Goal: Entertainment & Leisure: Consume media (video, audio)

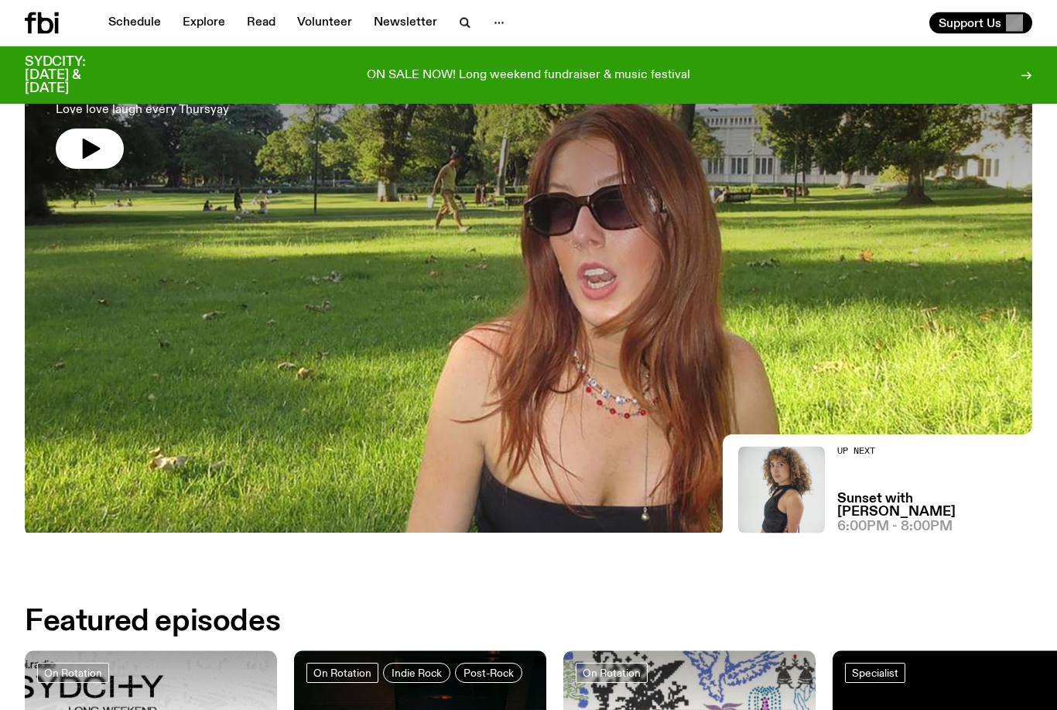
click at [974, 267] on div at bounding box center [529, 156] width 1008 height 378
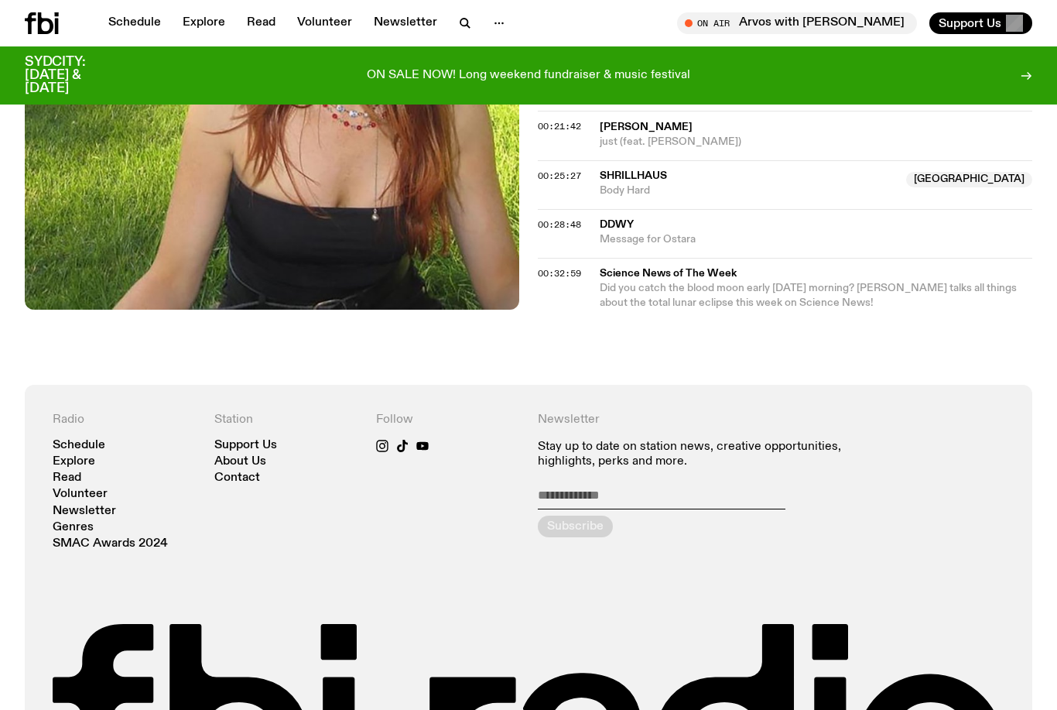
scroll to position [773, 0]
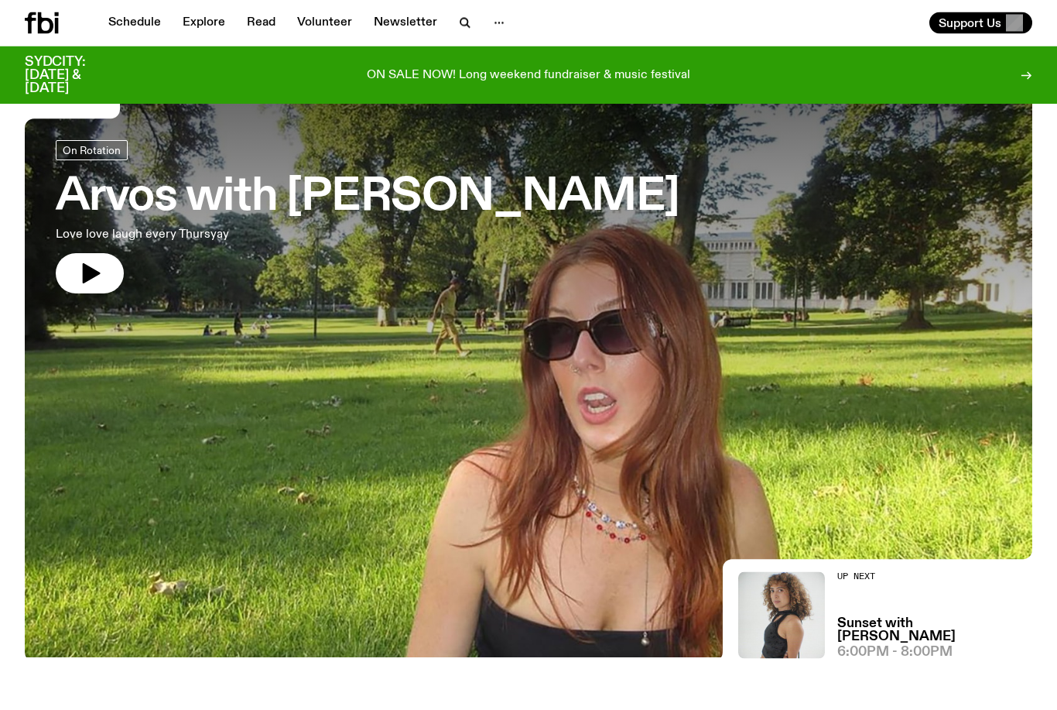
scroll to position [81, 0]
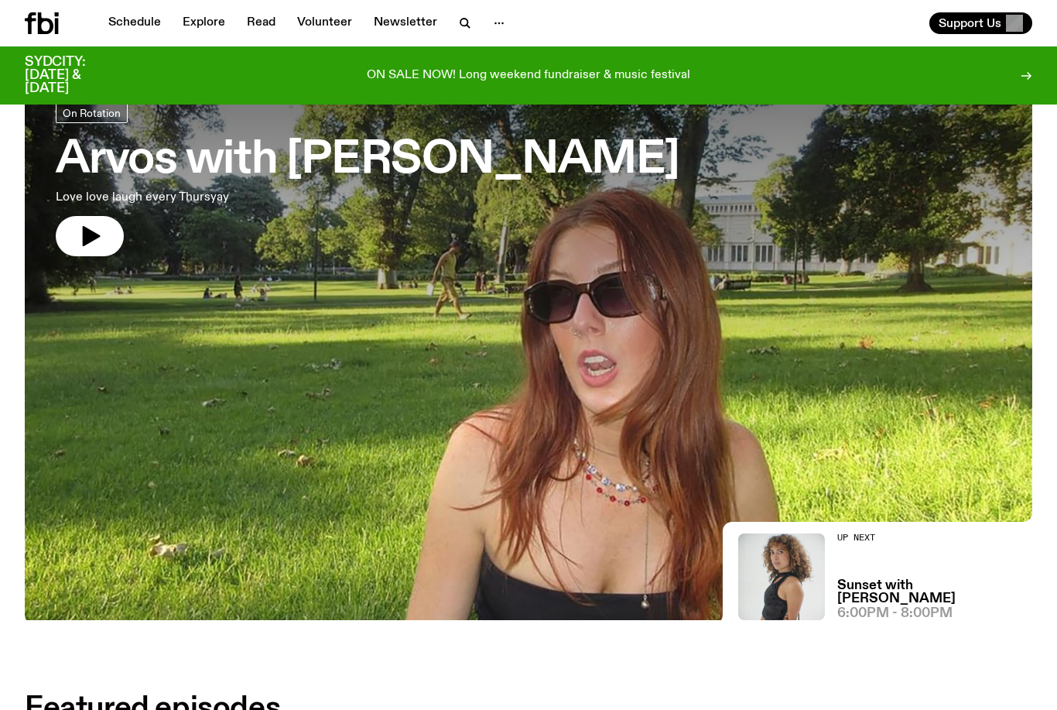
click at [838, 597] on h3 "Sunset with [PERSON_NAME]" at bounding box center [935, 592] width 195 height 26
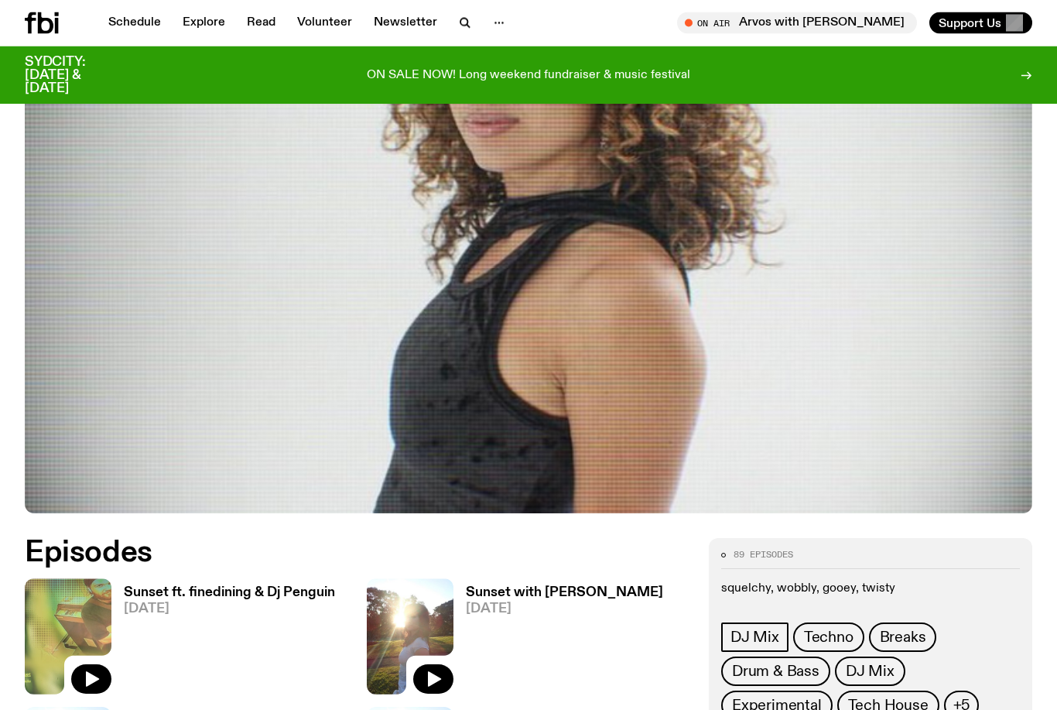
scroll to position [344, 0]
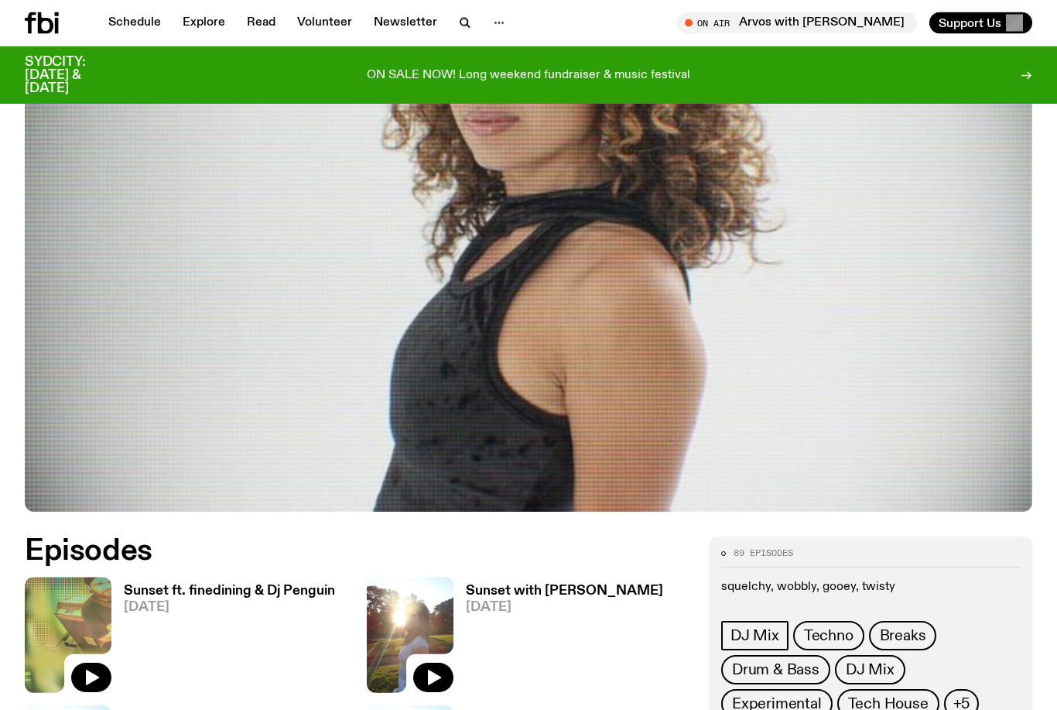
click at [286, 585] on h3 "Sunset ft. finedining & Dj Penguin" at bounding box center [229, 591] width 211 height 13
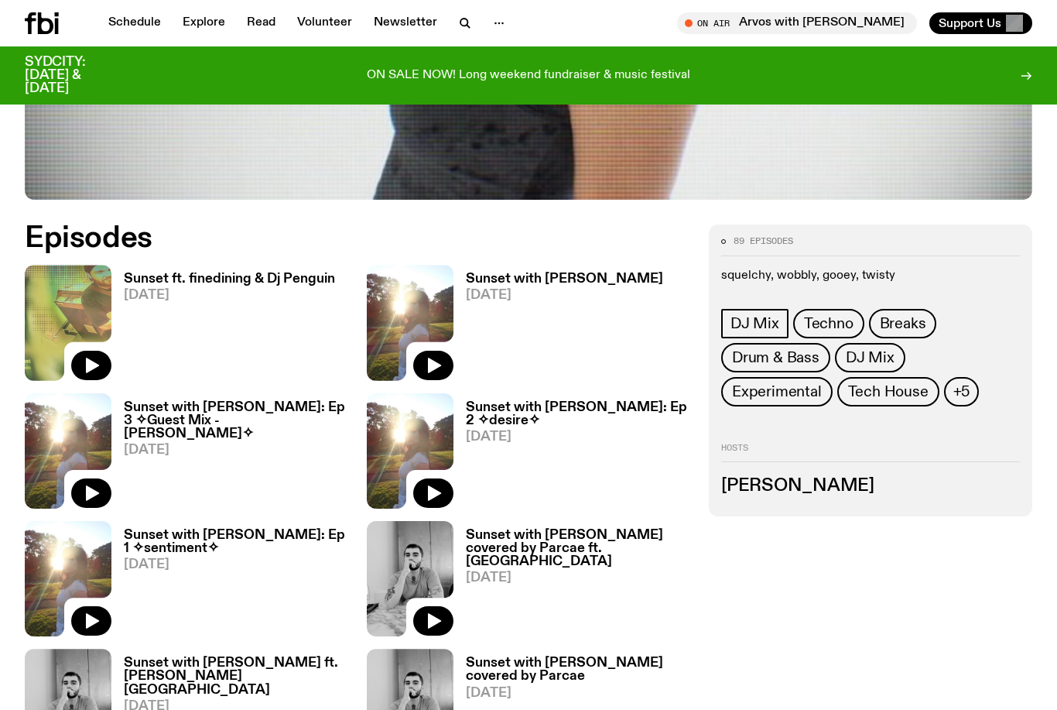
scroll to position [567, 0]
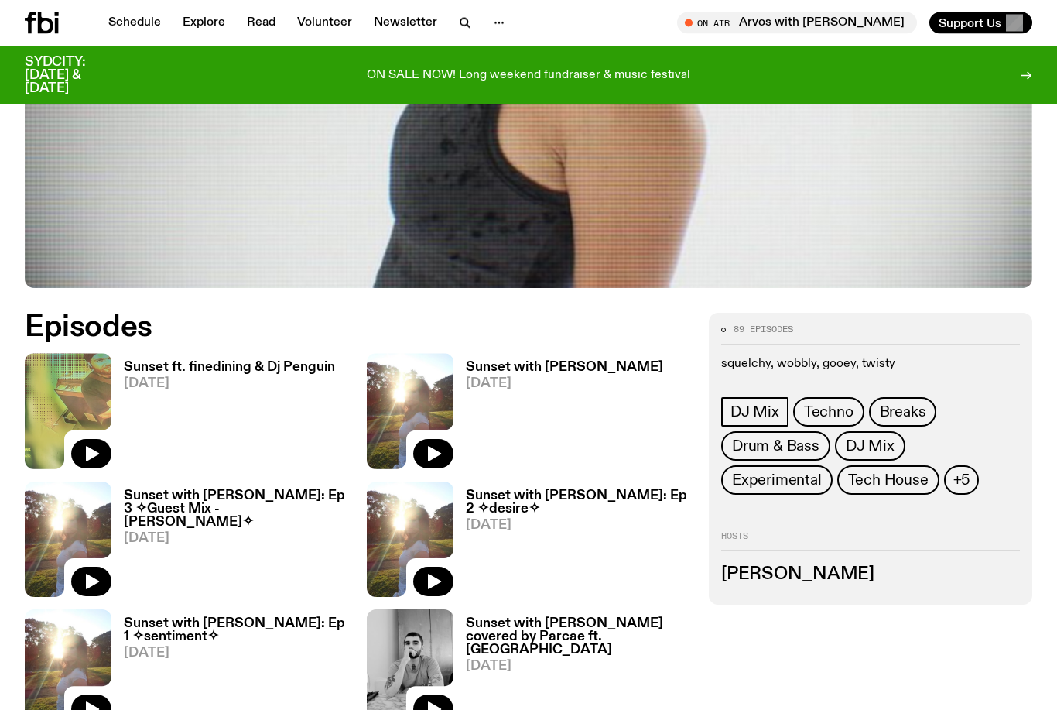
click at [551, 361] on h3 "Sunset with [PERSON_NAME]" at bounding box center [564, 367] width 197 height 13
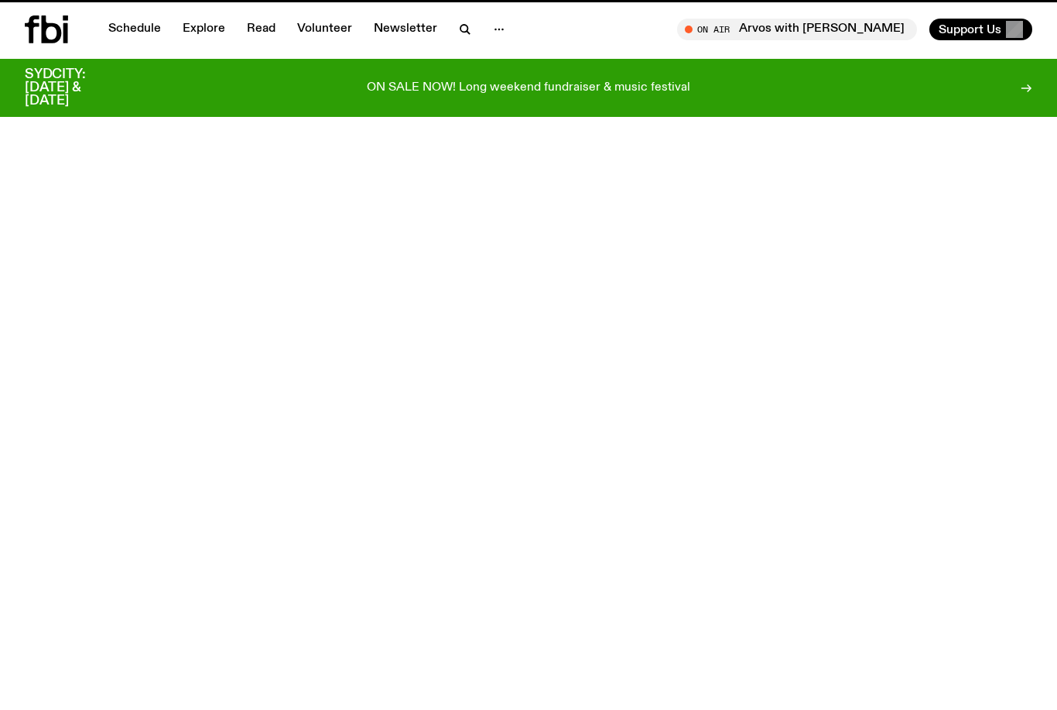
scroll to position [568, 0]
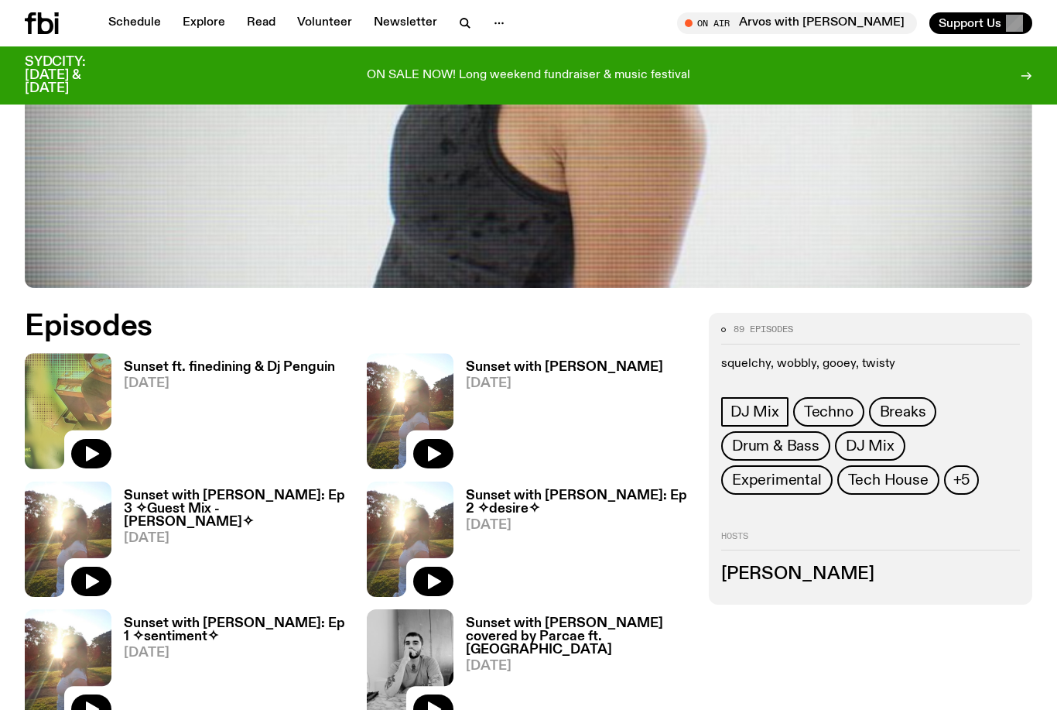
click at [252, 489] on h3 "Sunset with [PERSON_NAME]: Ep 3 ✧Guest Mix - [PERSON_NAME]✧" at bounding box center [236, 508] width 224 height 39
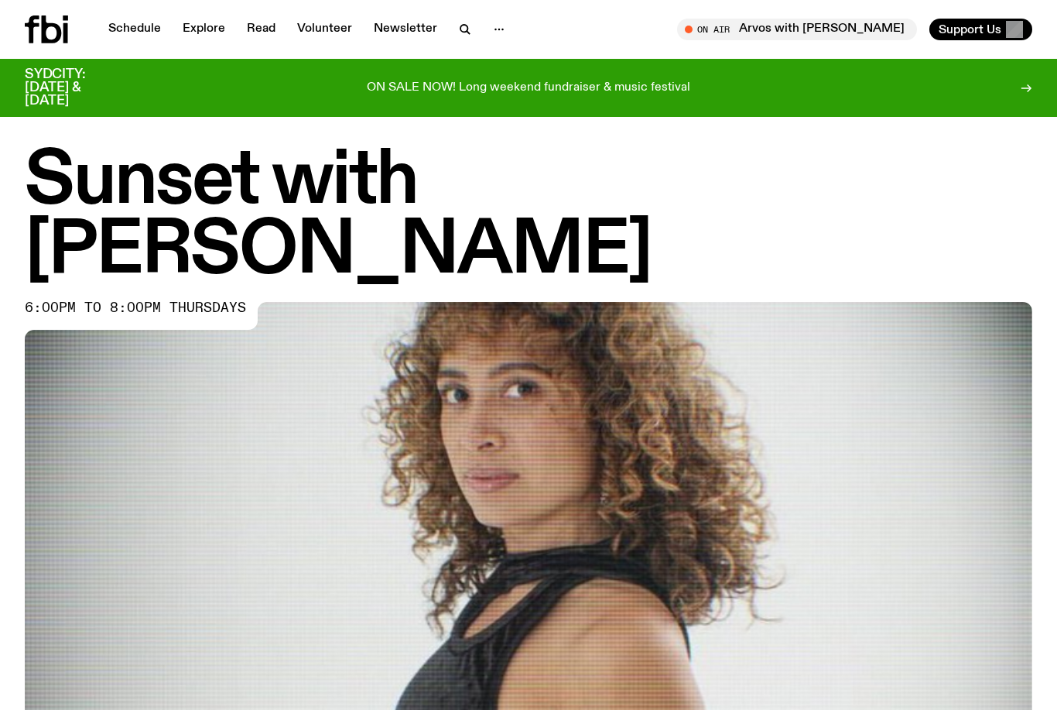
click at [118, 26] on link "Schedule" at bounding box center [134, 30] width 71 height 22
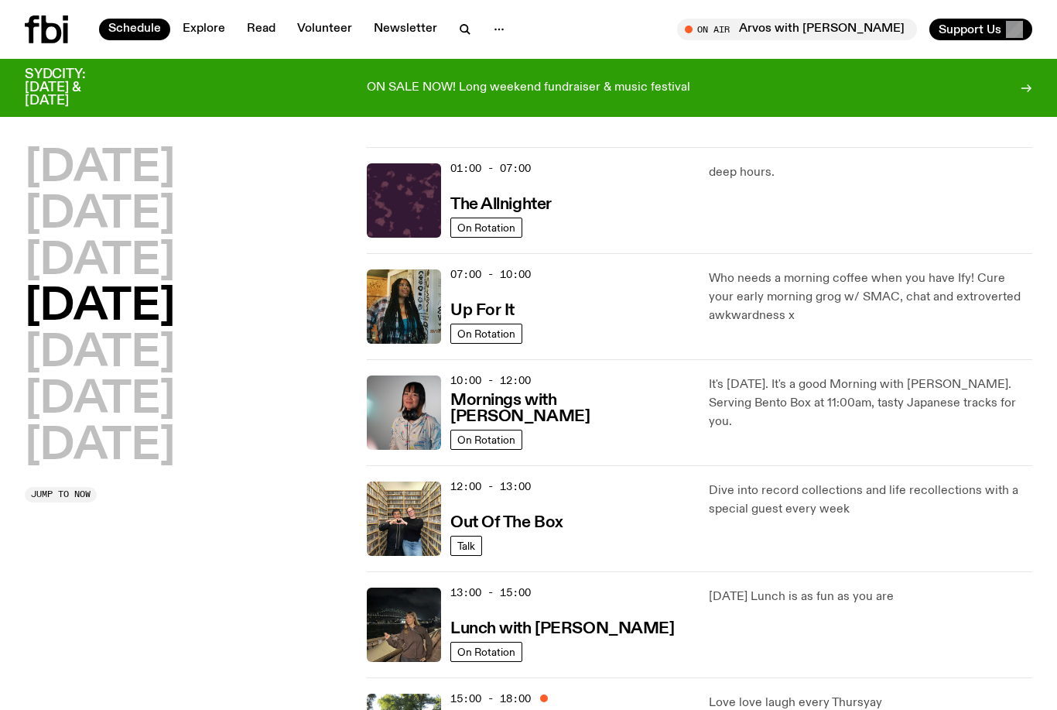
click at [39, 29] on icon at bounding box center [46, 29] width 43 height 28
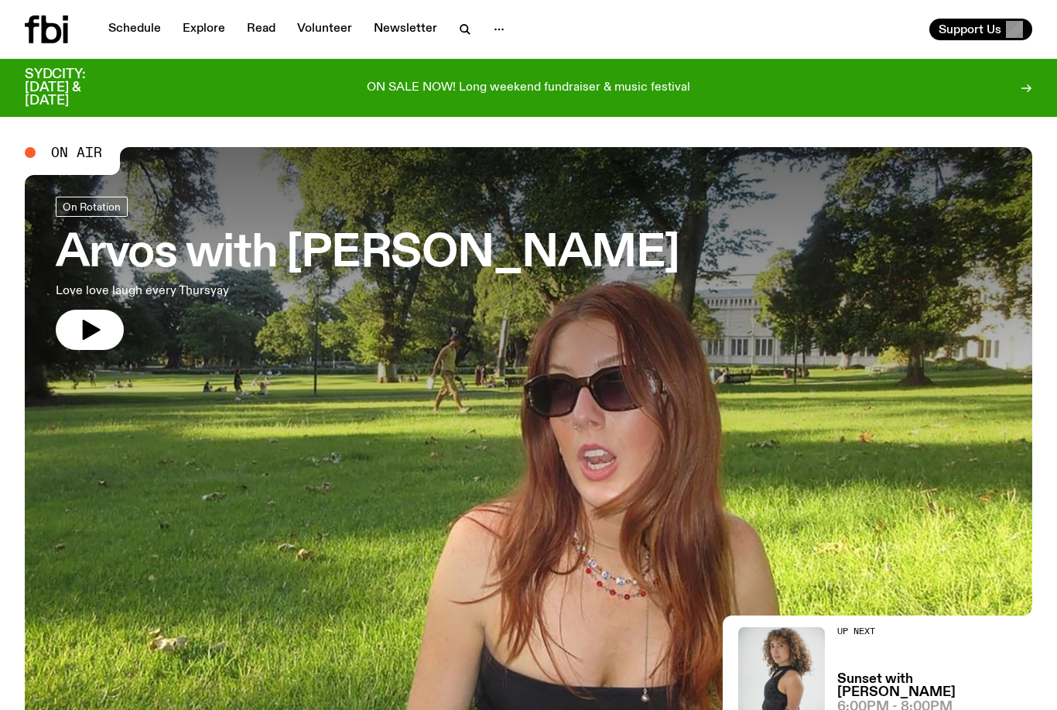
click at [513, 256] on h3 "Arvos with [PERSON_NAME]" at bounding box center [368, 253] width 624 height 43
